Goal: Transaction & Acquisition: Purchase product/service

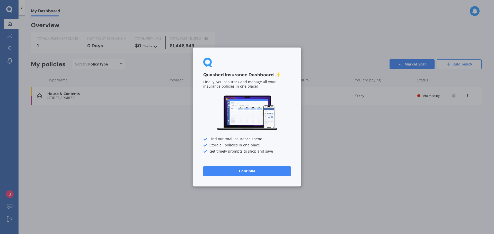
click at [263, 173] on button "Continue" at bounding box center [246, 171] width 87 height 10
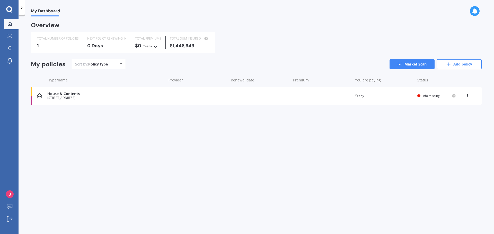
click at [75, 96] on div "House & Contents" at bounding box center [105, 94] width 117 height 4
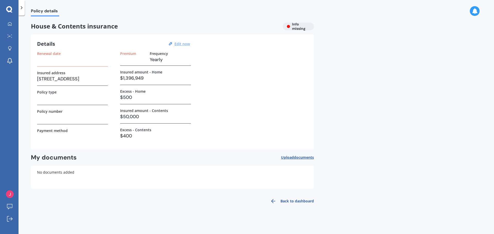
click at [188, 44] on u "Edit now" at bounding box center [181, 43] width 15 height 5
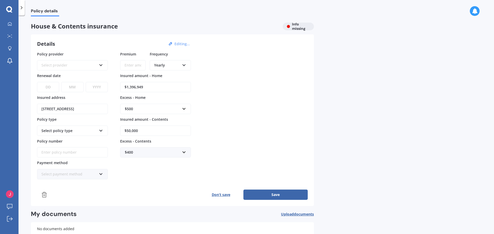
click at [94, 129] on div "Select policy type" at bounding box center [68, 131] width 55 height 6
click at [94, 130] on div "Select policy type" at bounding box center [68, 131] width 55 height 6
click at [105, 132] on div "Select policy type" at bounding box center [72, 131] width 71 height 10
click at [103, 131] on div "Select policy type" at bounding box center [72, 131] width 71 height 10
click at [218, 192] on button "Don’t save" at bounding box center [220, 195] width 45 height 10
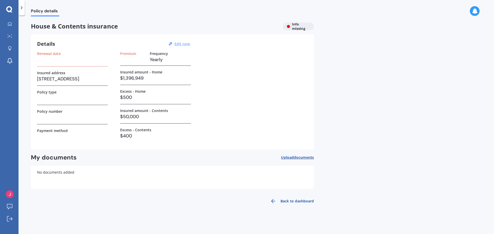
click at [20, 11] on div at bounding box center [22, 7] width 6 height 15
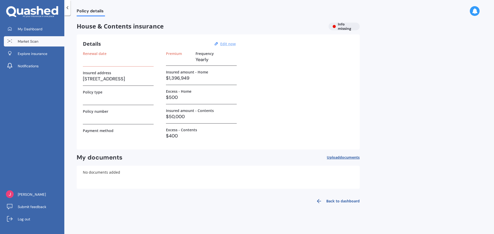
click at [26, 39] on span "Market Scan" at bounding box center [28, 41] width 21 height 5
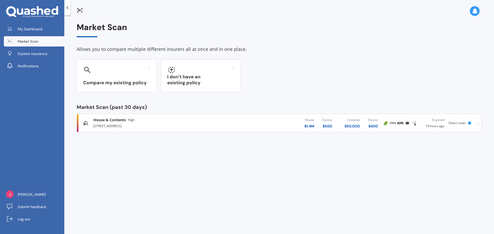
click at [471, 122] on div at bounding box center [469, 123] width 3 height 3
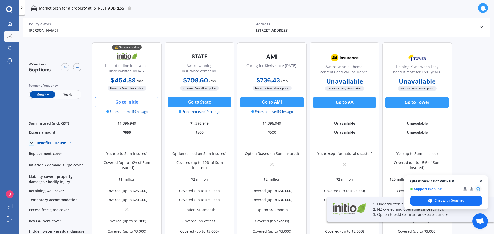
click at [481, 181] on span "Open chat" at bounding box center [481, 181] width 6 height 6
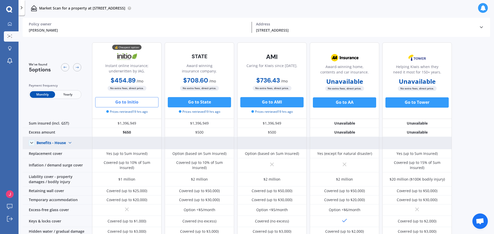
click at [67, 143] on img at bounding box center [70, 143] width 8 height 8
click at [60, 162] on span "Benefits - Contents" at bounding box center [57, 161] width 33 height 5
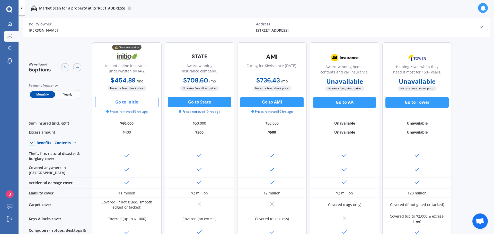
click at [131, 102] on button "Go to Initio" at bounding box center [126, 102] width 63 height 10
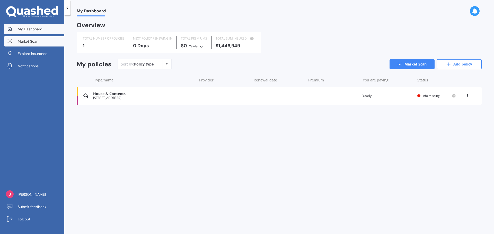
click at [20, 37] on link "Market Scan" at bounding box center [34, 41] width 60 height 10
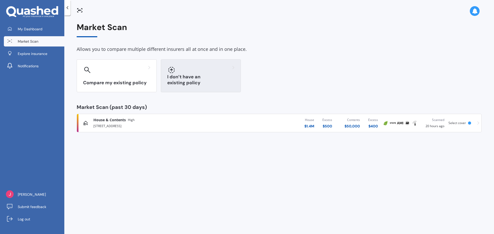
click at [194, 77] on div "I don’t have an existing policy" at bounding box center [201, 75] width 80 height 33
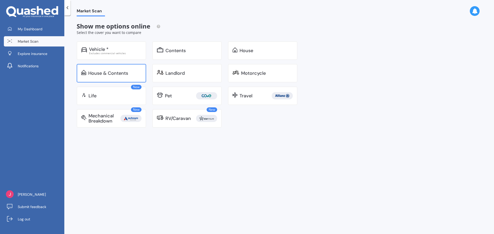
click at [113, 79] on div "House & Contents" at bounding box center [111, 73] width 69 height 19
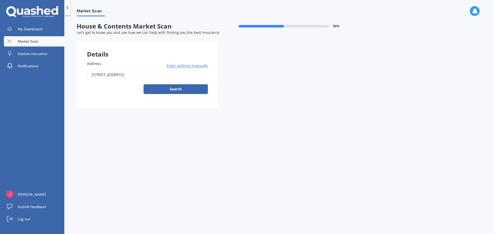
drag, startPoint x: 144, startPoint y: 75, endPoint x: 148, endPoint y: 75, distance: 4.4
click at [144, 75] on input "[STREET_ADDRESS]" at bounding box center [147, 74] width 121 height 11
drag, startPoint x: 153, startPoint y: 75, endPoint x: 41, endPoint y: 75, distance: 111.9
click at [42, 73] on div "My Dashboard Market Scan Explore insurance Notifications John Salmond Submit fe…" at bounding box center [247, 117] width 494 height 234
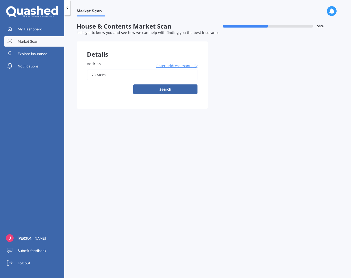
click at [111, 76] on input "73 McPs" at bounding box center [142, 74] width 111 height 11
click at [184, 57] on div "Address 73 McPs Enter address manually Search" at bounding box center [142, 80] width 131 height 58
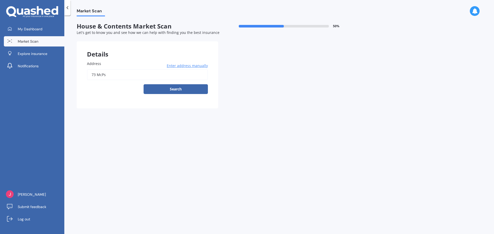
click at [109, 78] on input "73 McPs" at bounding box center [147, 74] width 121 height 11
type input "73 Mcpadden Road, Westport 7892"
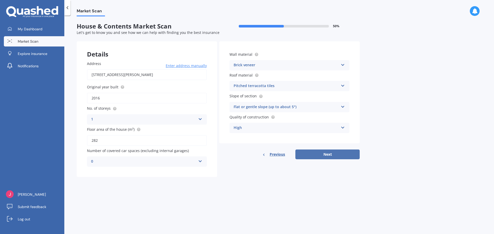
click at [315, 153] on button "Next" at bounding box center [327, 155] width 64 height 10
select select "30"
select select "09"
select select "1990"
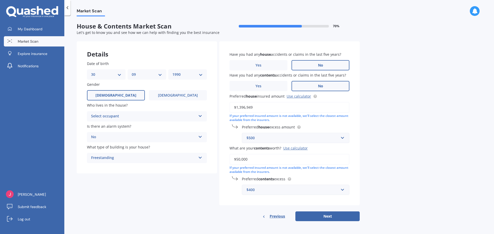
click at [150, 114] on div "Select occupant" at bounding box center [143, 116] width 105 height 6
click at [146, 128] on div "Owner" at bounding box center [146, 126] width 119 height 9
click at [293, 96] on link "Use calculator" at bounding box center [299, 96] width 24 height 5
drag, startPoint x: 260, startPoint y: 107, endPoint x: 201, endPoint y: 111, distance: 59.3
click at [201, 111] on div "Details Date of birth DD 01 02 03 04 05 06 07 08 09 10 11 12 13 14 15 16 17 18 …" at bounding box center [218, 131] width 283 height 180
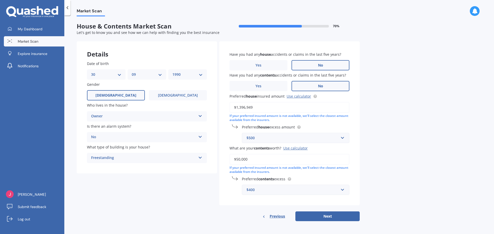
paste input "4,630"
type input "$1,394,630"
click at [341, 216] on button "Next" at bounding box center [327, 217] width 64 height 10
select select "30"
select select "09"
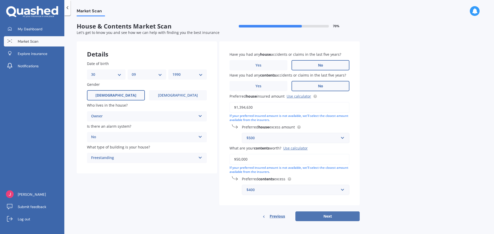
select select "1990"
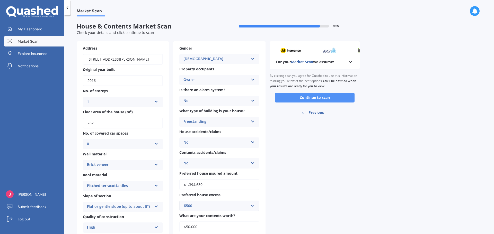
click at [294, 99] on button "Continue to scan" at bounding box center [315, 98] width 80 height 10
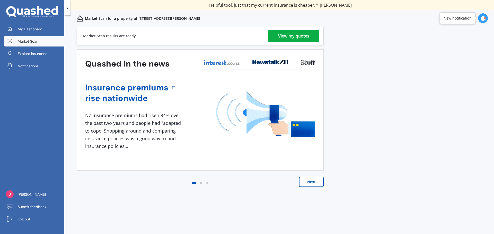
click at [304, 35] on div "View my quotes" at bounding box center [293, 36] width 31 height 12
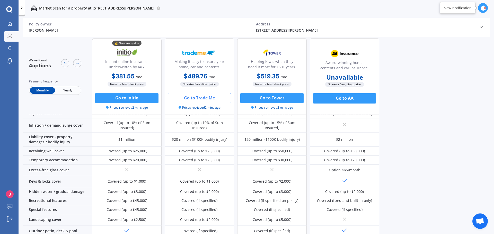
scroll to position [51, 0]
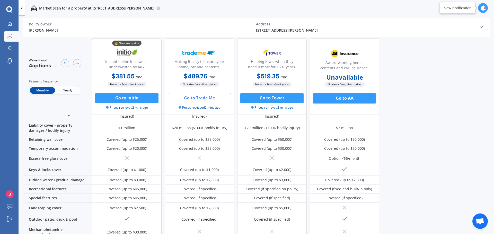
click at [193, 100] on button "Go to Trade Me" at bounding box center [199, 98] width 63 height 10
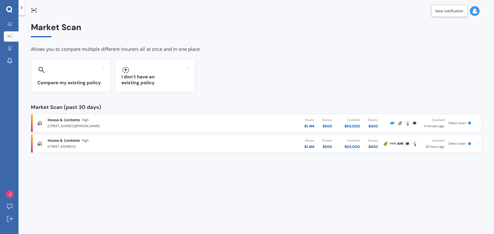
click at [467, 123] on div "Select cover" at bounding box center [458, 123] width 20 height 4
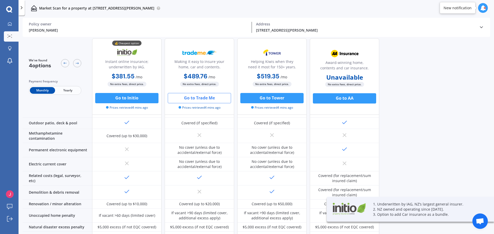
scroll to position [154, 0]
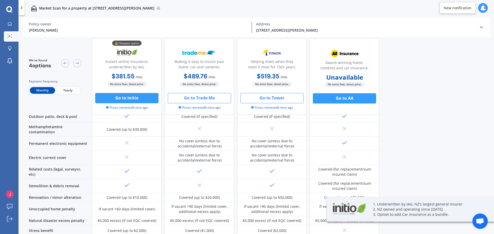
click at [266, 97] on button "Go to Tower" at bounding box center [271, 98] width 63 height 10
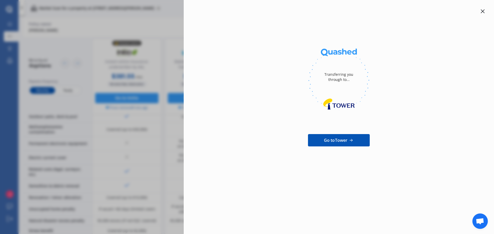
click at [484, 11] on icon at bounding box center [482, 11] width 4 height 4
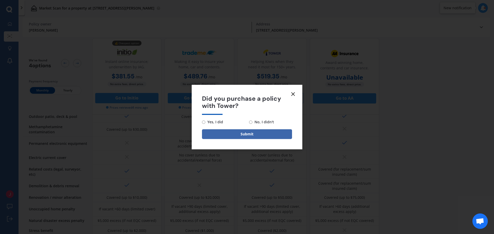
click at [254, 121] on span "No, I didn't" at bounding box center [263, 122] width 22 height 6
click at [252, 121] on input "No, I didn't" at bounding box center [250, 122] width 3 height 3
radio input "true"
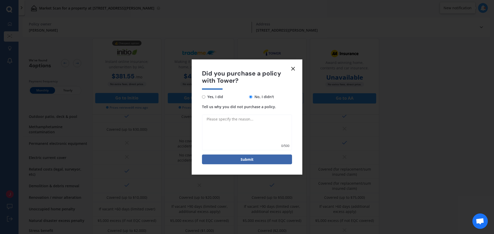
click at [293, 70] on icon at bounding box center [293, 69] width 6 height 6
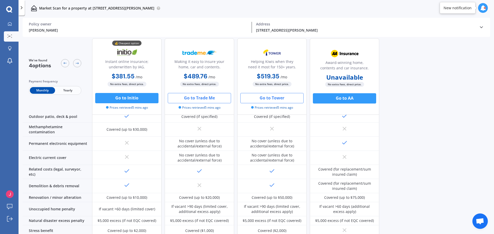
click at [217, 95] on button "Go to Trade Me" at bounding box center [199, 98] width 63 height 10
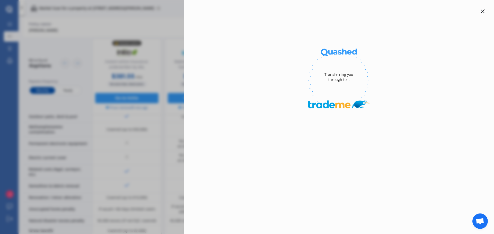
click at [488, 10] on div "Transferring you through to..." at bounding box center [339, 117] width 310 height 234
click at [484, 11] on icon at bounding box center [482, 11] width 4 height 4
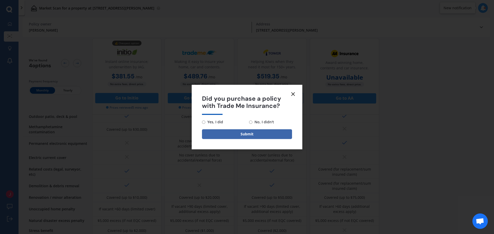
click at [270, 121] on span "No, I didn't" at bounding box center [263, 122] width 22 height 6
click at [252, 121] on input "No, I didn't" at bounding box center [250, 122] width 3 height 3
radio input "true"
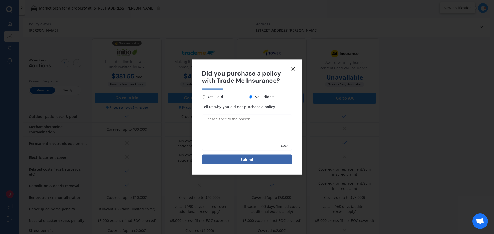
click at [291, 71] on icon at bounding box center [293, 69] width 6 height 6
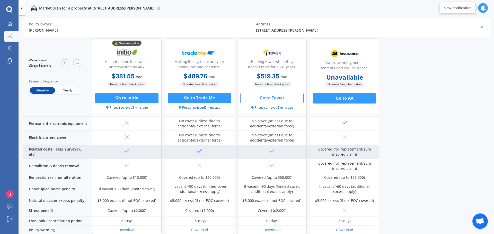
scroll to position [194, 0]
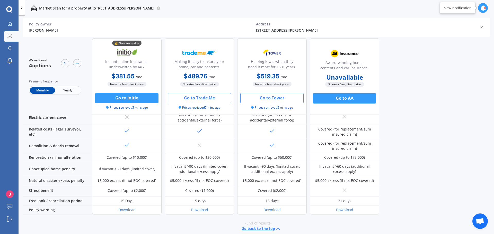
click at [195, 96] on button "Go to Trade Me" at bounding box center [199, 98] width 63 height 10
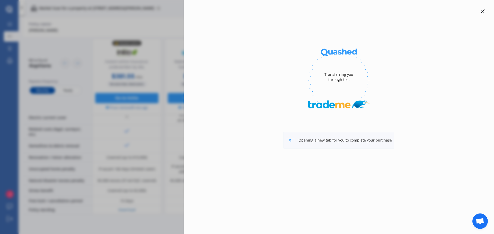
click at [294, 141] on icon at bounding box center [290, 140] width 8 height 5
click at [308, 141] on div "Opening a new tab for you to complete your purchase" at bounding box center [338, 140] width 111 height 16
